Goal: Subscribe to service/newsletter

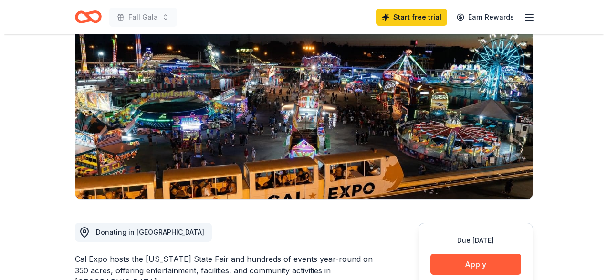
scroll to position [133, 0]
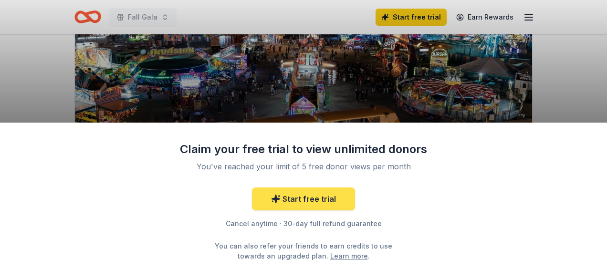
click at [313, 201] on link "Start free trial" at bounding box center [303, 199] width 103 height 23
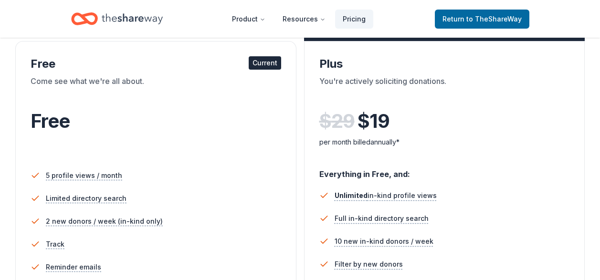
click at [169, 176] on li "5 profile views / month" at bounding box center [156, 175] width 251 height 23
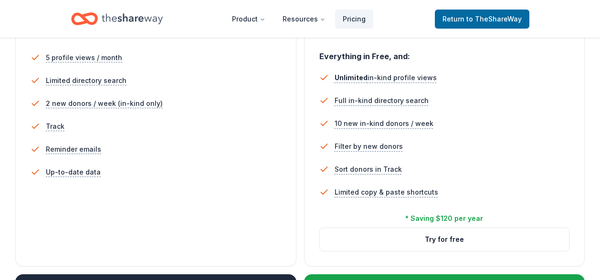
scroll to position [288, 0]
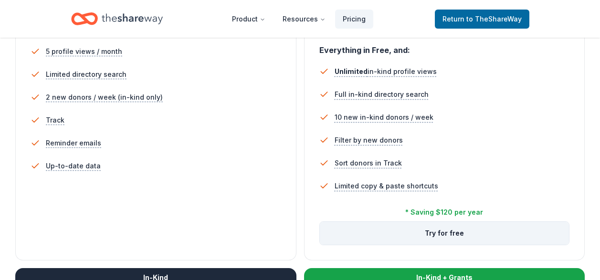
click at [464, 231] on button "Try for free" at bounding box center [445, 233] width 250 height 23
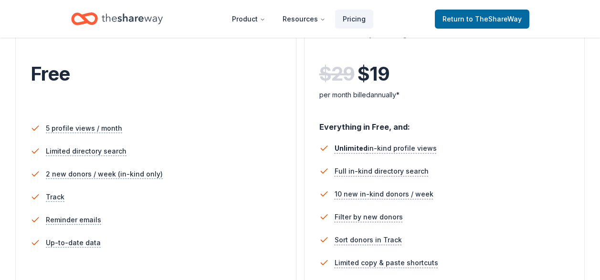
scroll to position [165, 0]
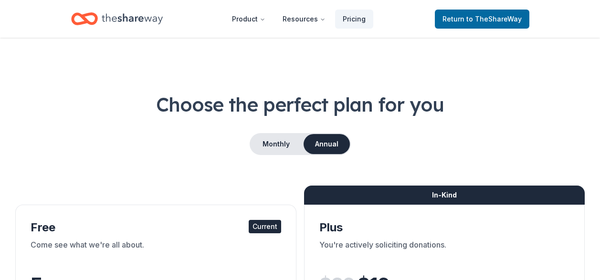
scroll to position [165, 0]
